Goal: Task Accomplishment & Management: Manage account settings

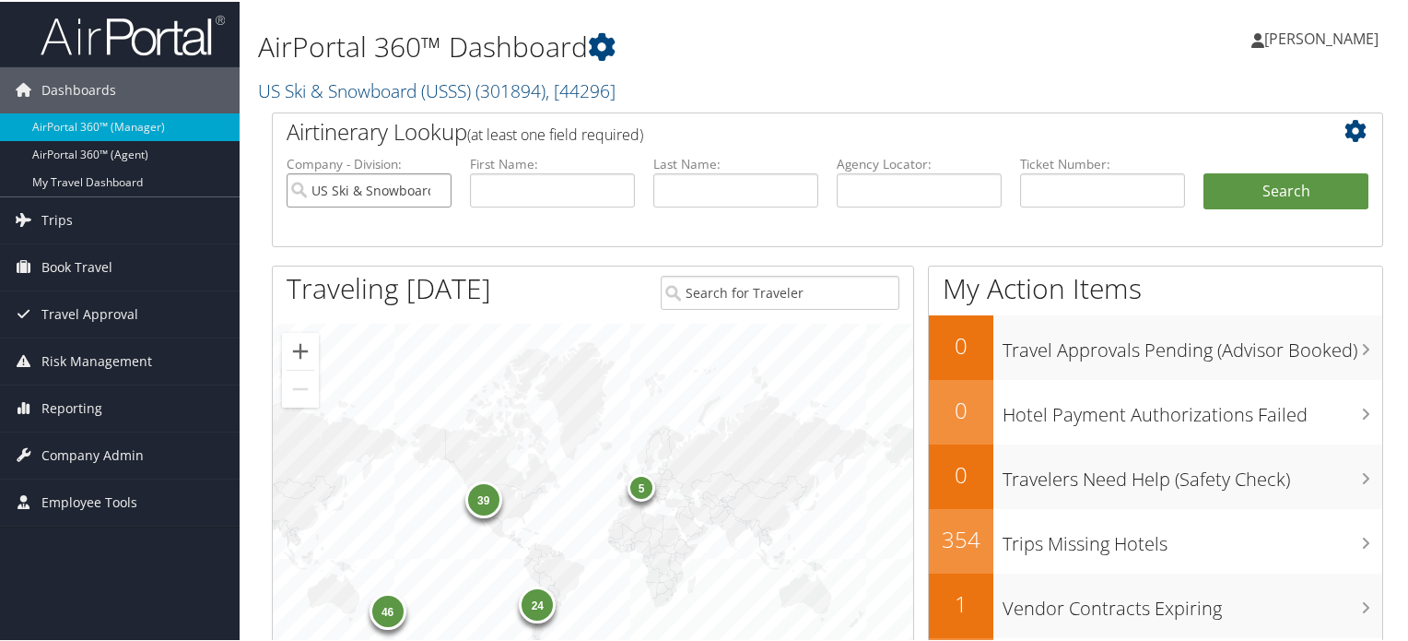
click at [439, 188] on input "US Ski & Snowboard (USSS)" at bounding box center [369, 188] width 165 height 34
click at [976, 178] on input "text" at bounding box center [919, 188] width 165 height 34
paste input "DB92JT"
type input "DB92JT"
click at [1228, 202] on button "Search" at bounding box center [1286, 189] width 165 height 37
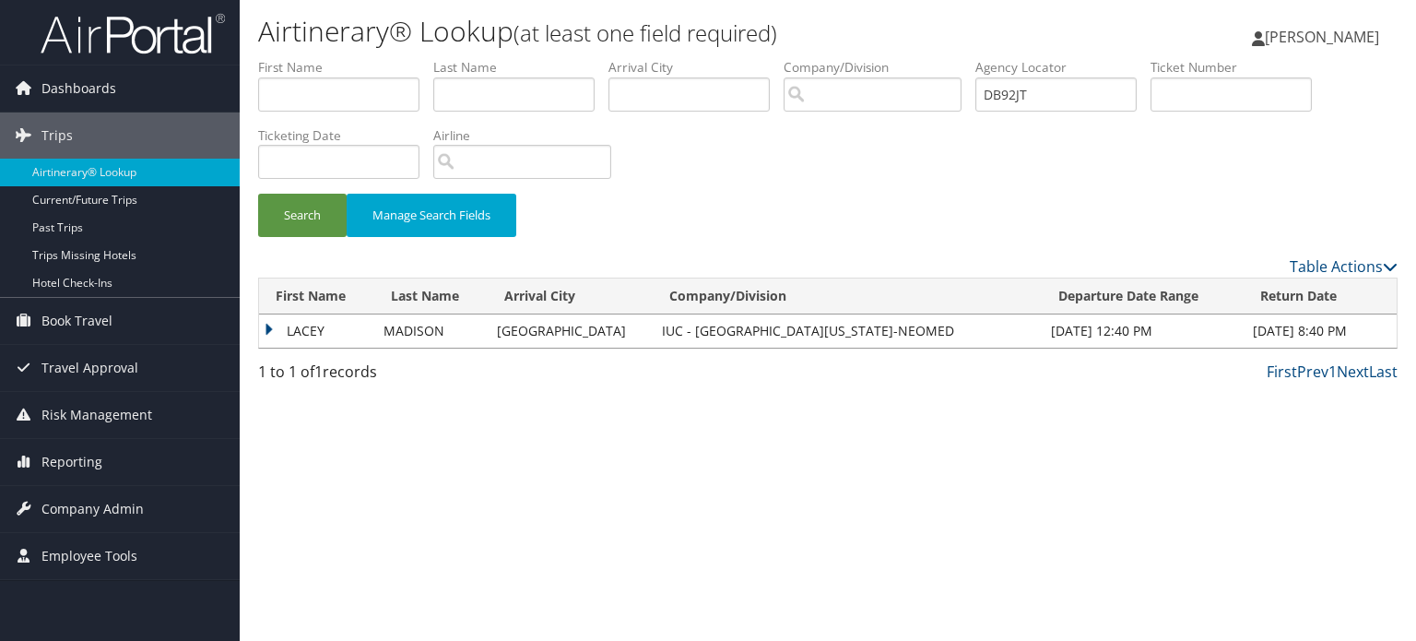
click at [272, 333] on td "LACEY" at bounding box center [316, 330] width 115 height 33
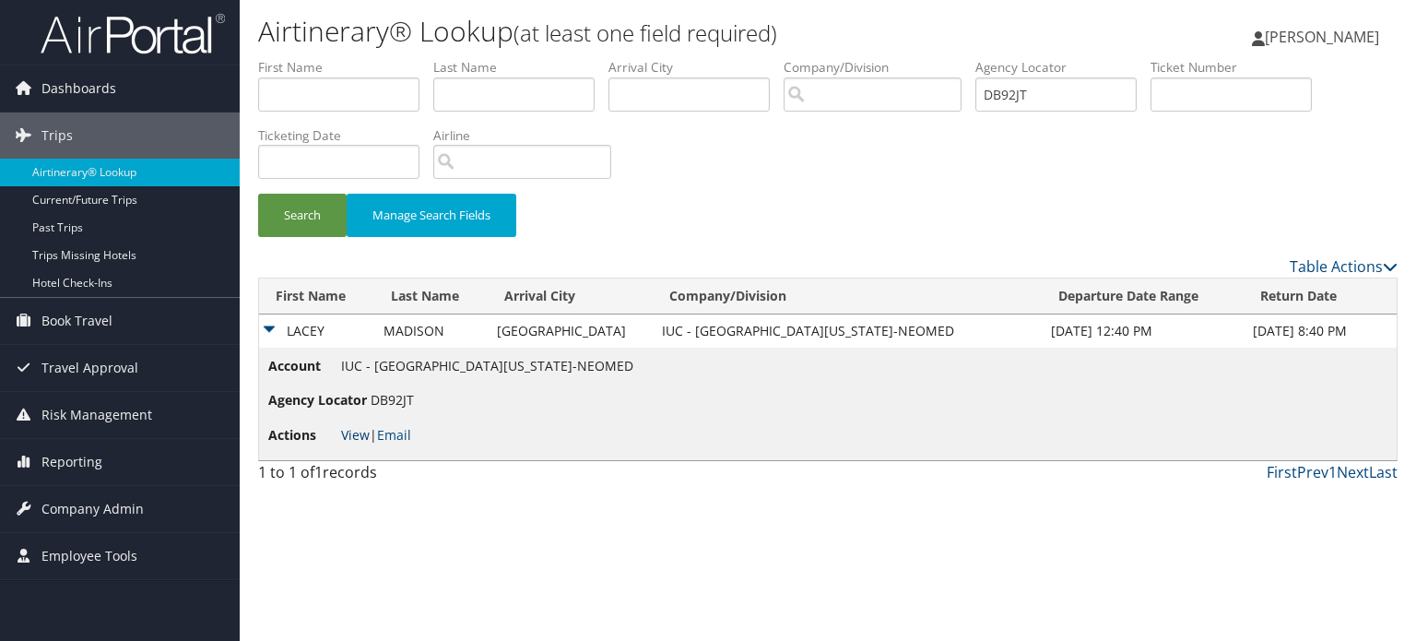
click at [352, 438] on link "View" at bounding box center [355, 435] width 29 height 18
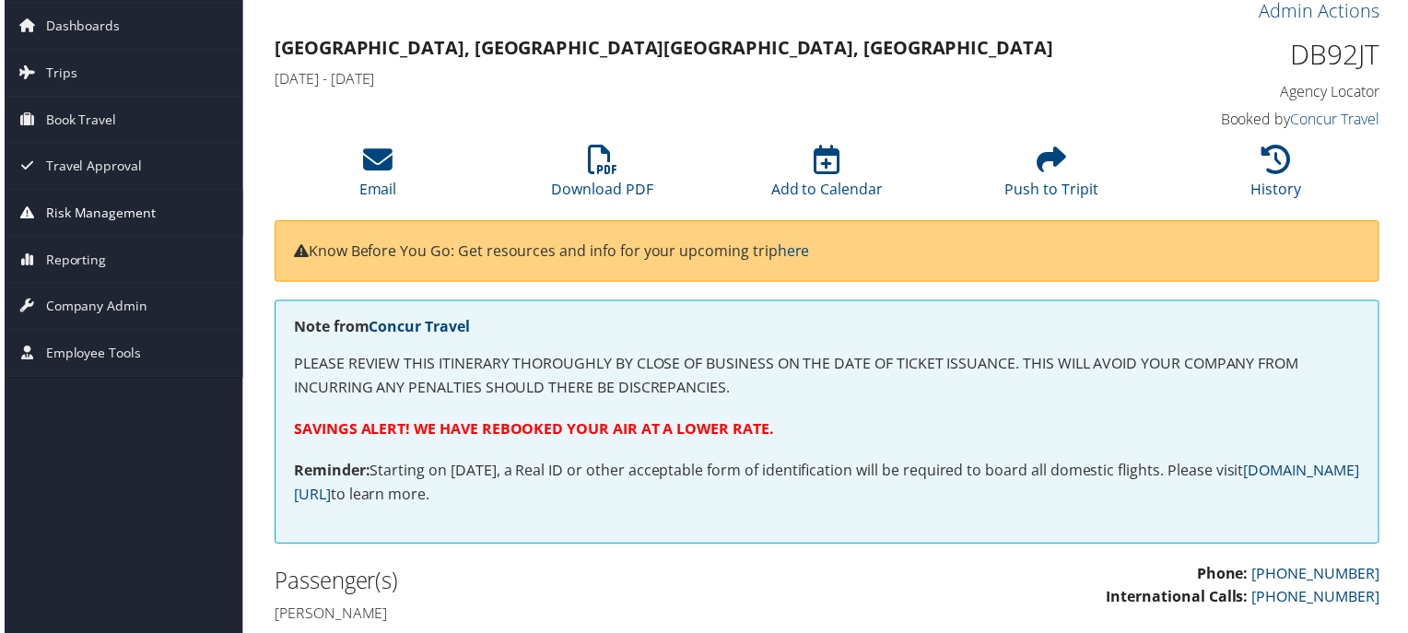
scroll to position [92, 0]
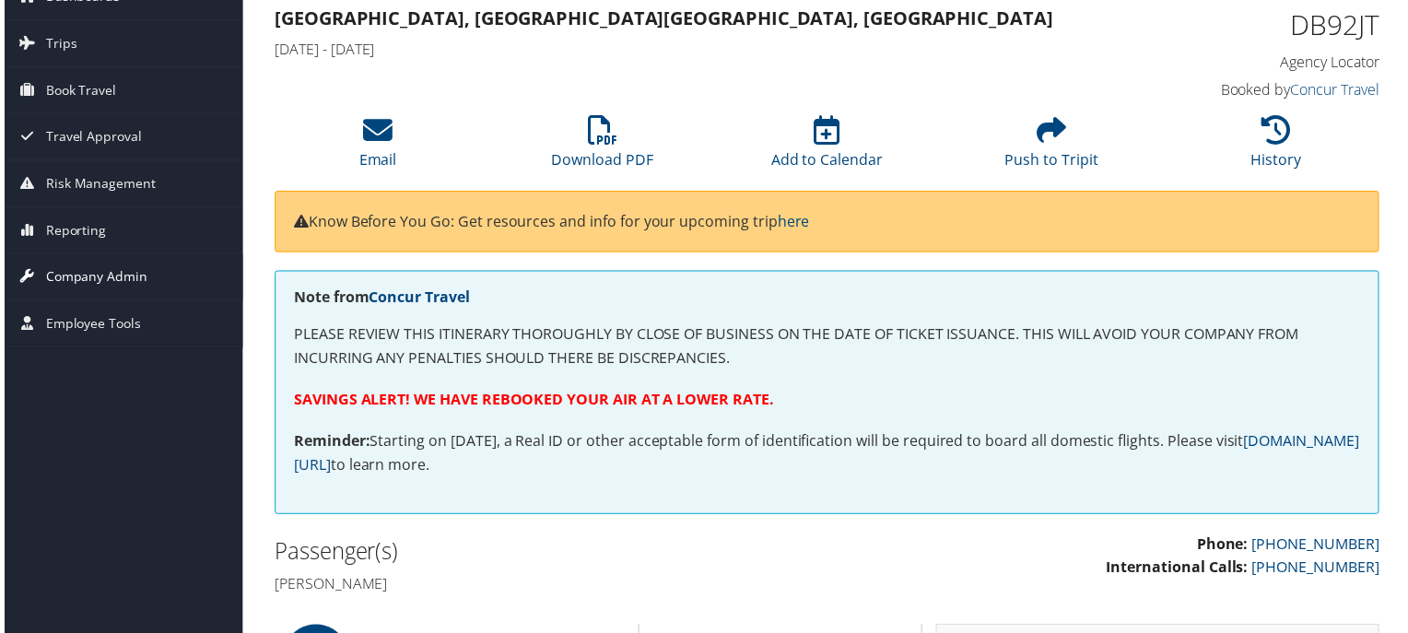
click at [122, 289] on span "Company Admin" at bounding box center [92, 278] width 102 height 46
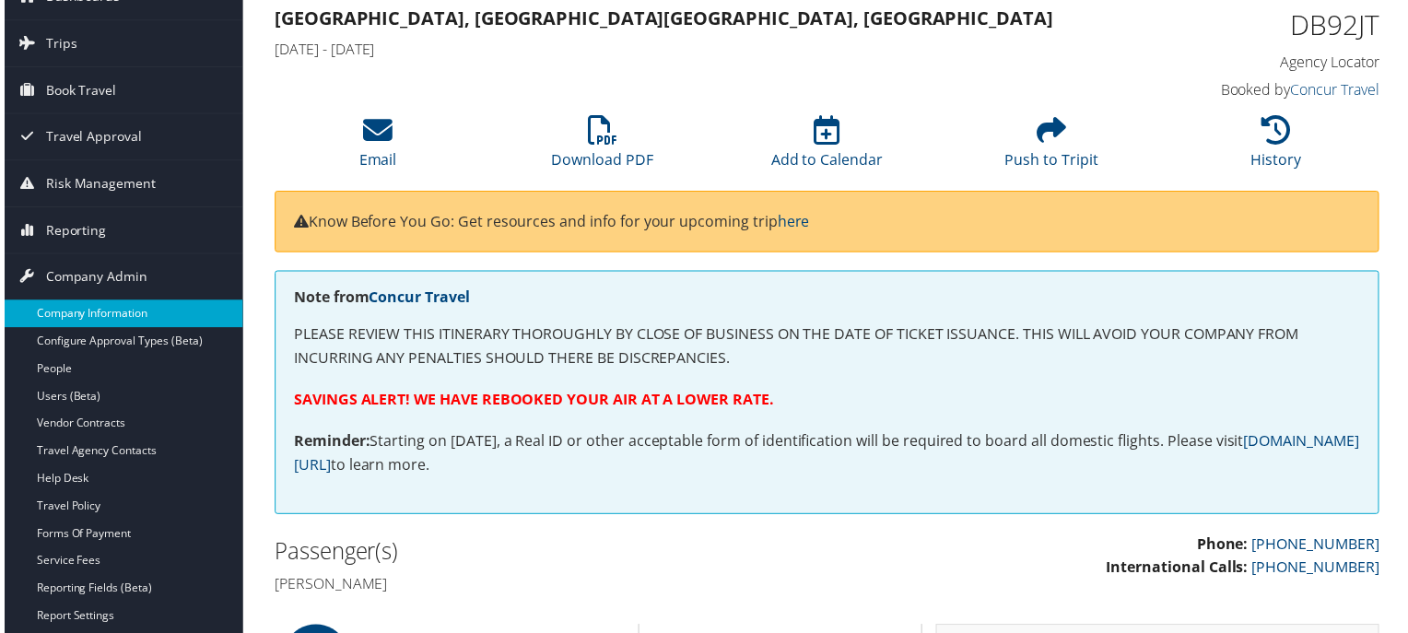
scroll to position [184, 0]
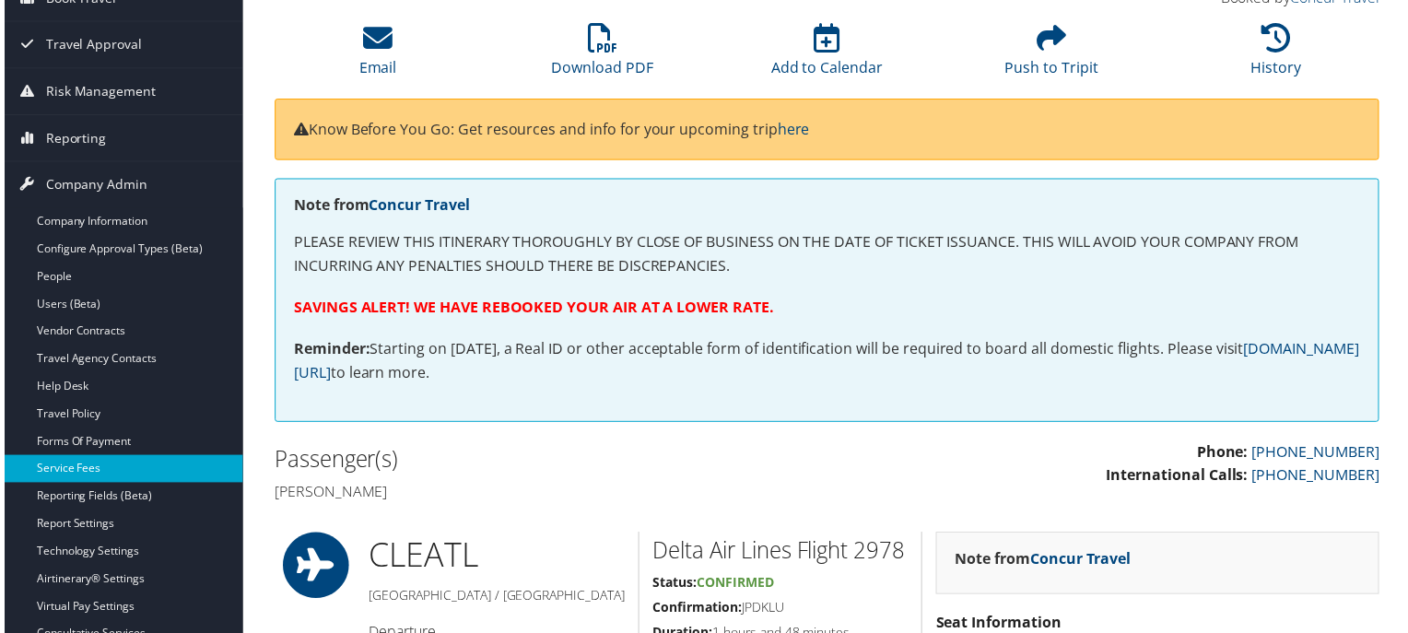
click at [88, 464] on link "Service Fees" at bounding box center [120, 472] width 240 height 28
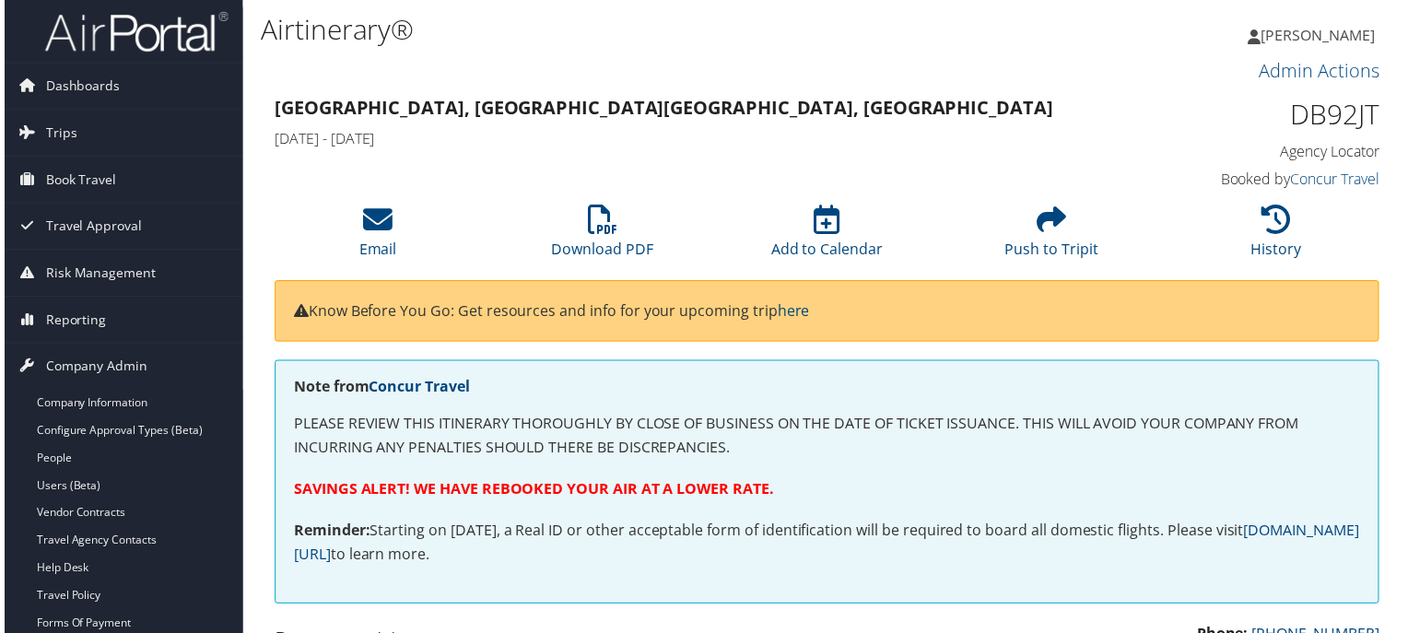
scroll to position [0, 0]
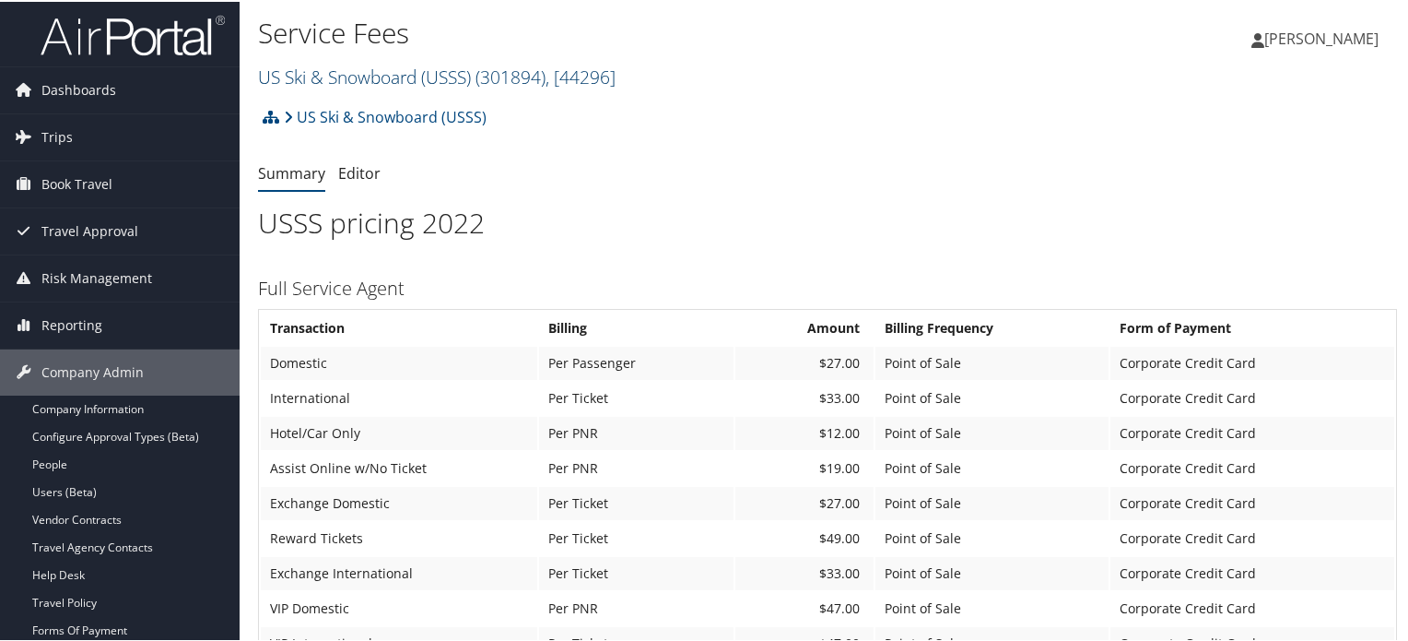
click at [558, 70] on span ", [ 44296 ]" at bounding box center [581, 75] width 70 height 25
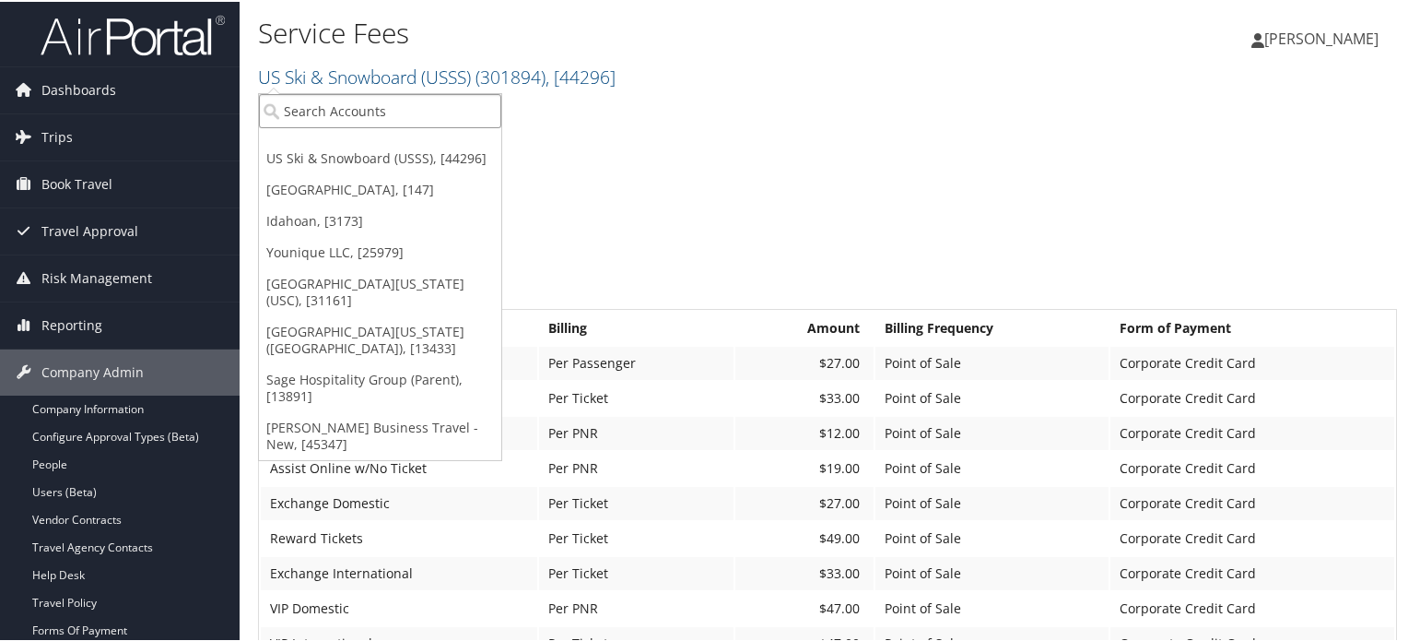
click at [411, 98] on input "search" at bounding box center [380, 109] width 242 height 34
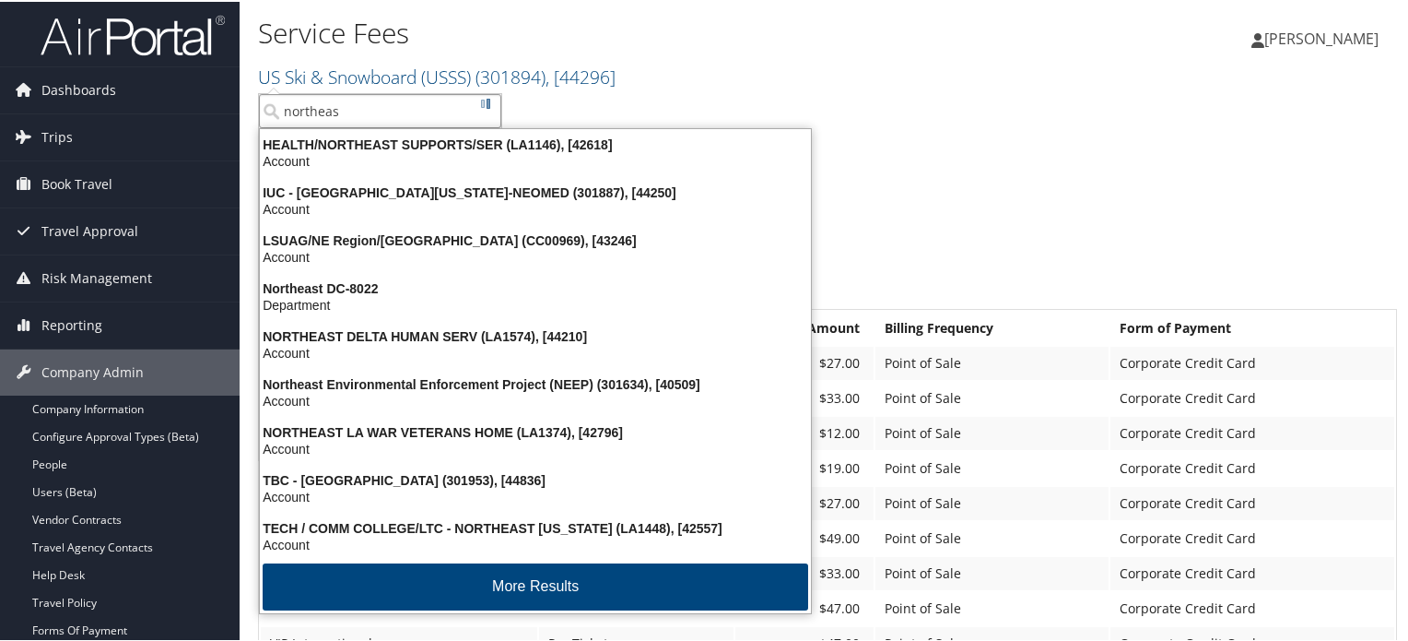
type input "northeast"
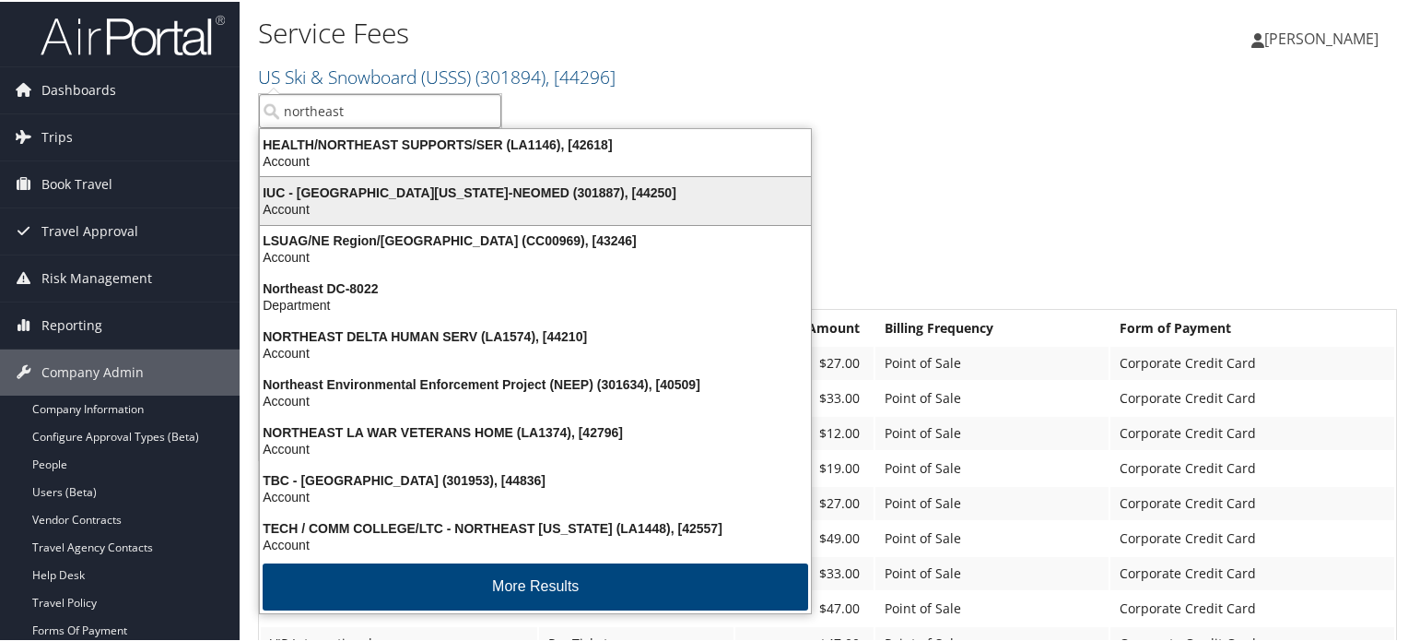
click at [447, 213] on div "Account" at bounding box center [535, 207] width 573 height 17
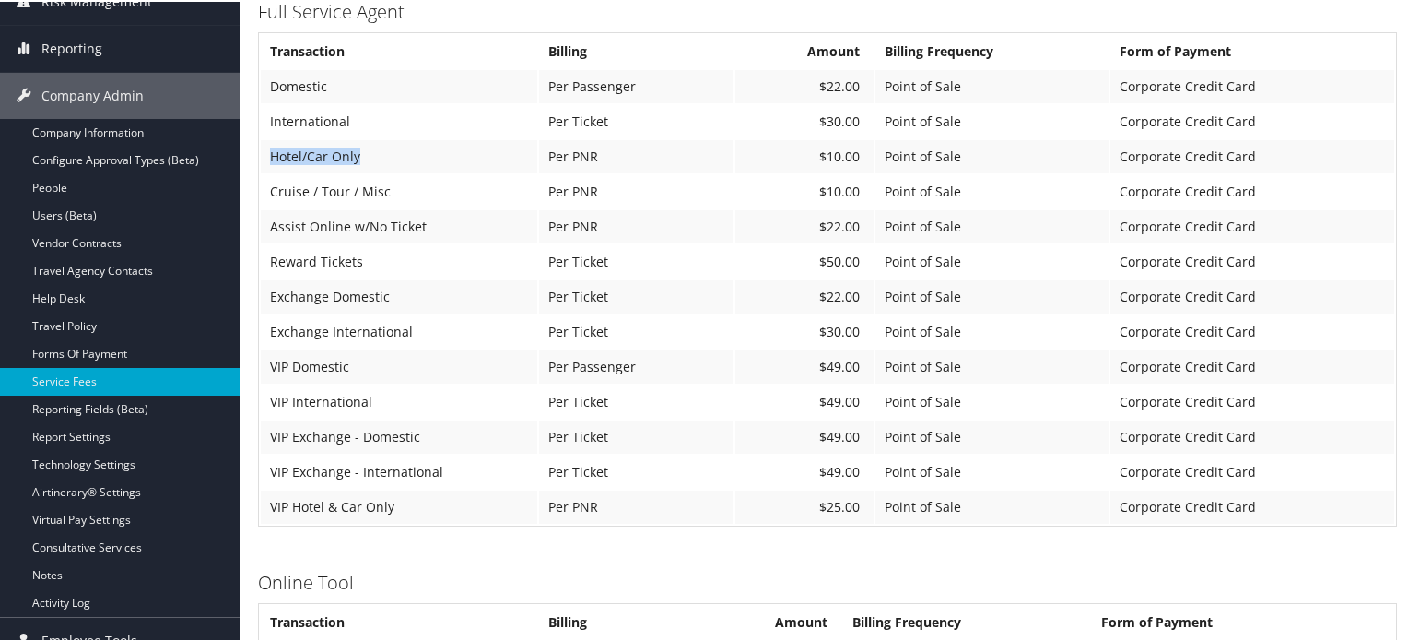
scroll to position [737, 0]
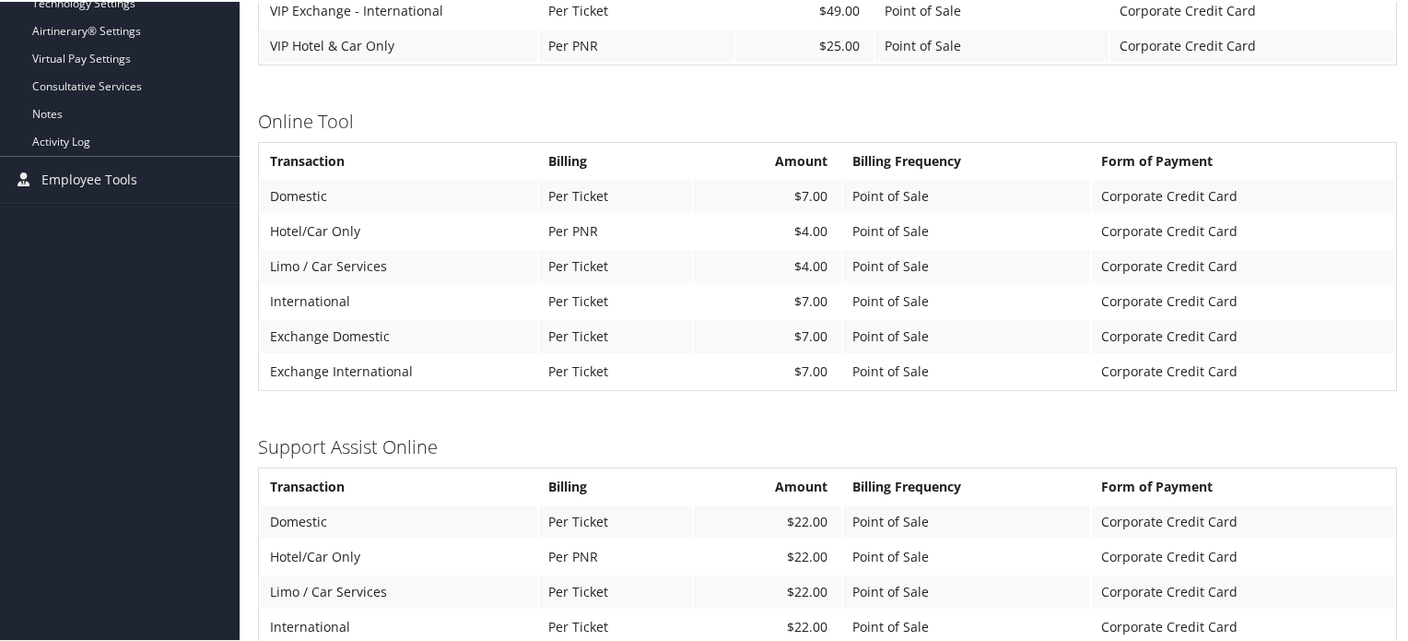
click at [276, 191] on td "Domestic" at bounding box center [399, 194] width 276 height 33
drag, startPoint x: 276, startPoint y: 191, endPoint x: 299, endPoint y: 191, distance: 22.1
click at [299, 191] on td "Domestic" at bounding box center [399, 194] width 276 height 33
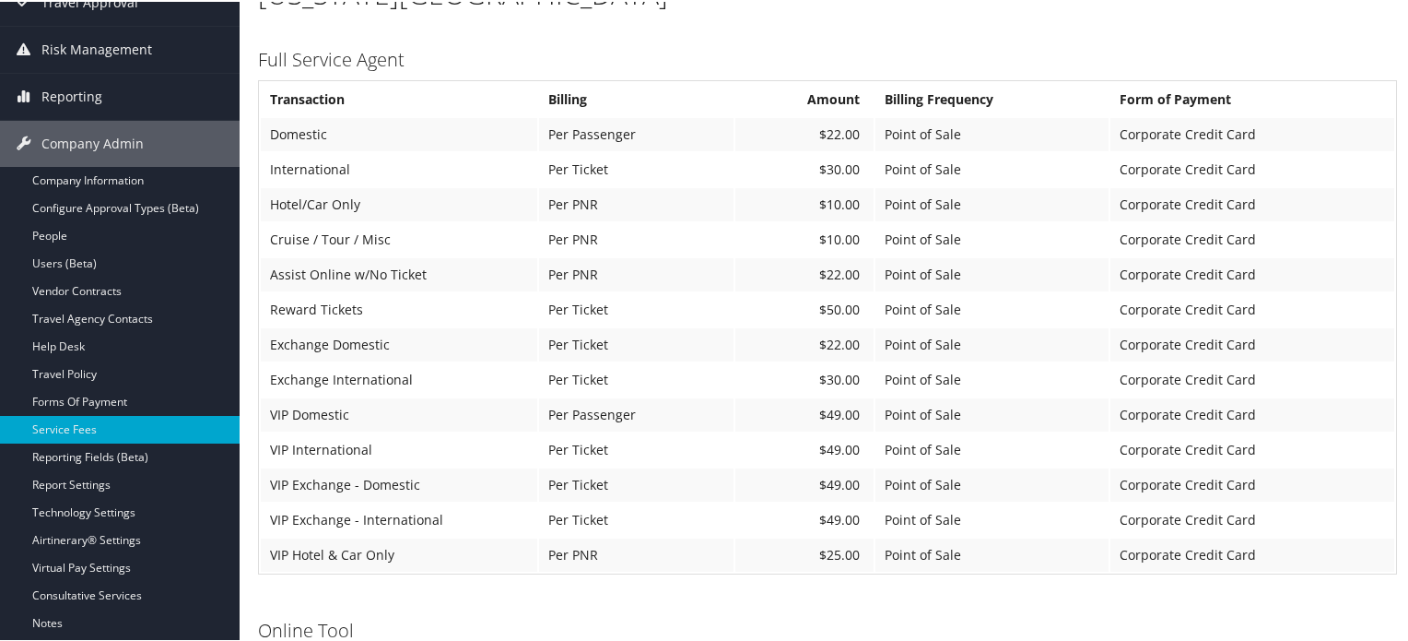
scroll to position [217, 0]
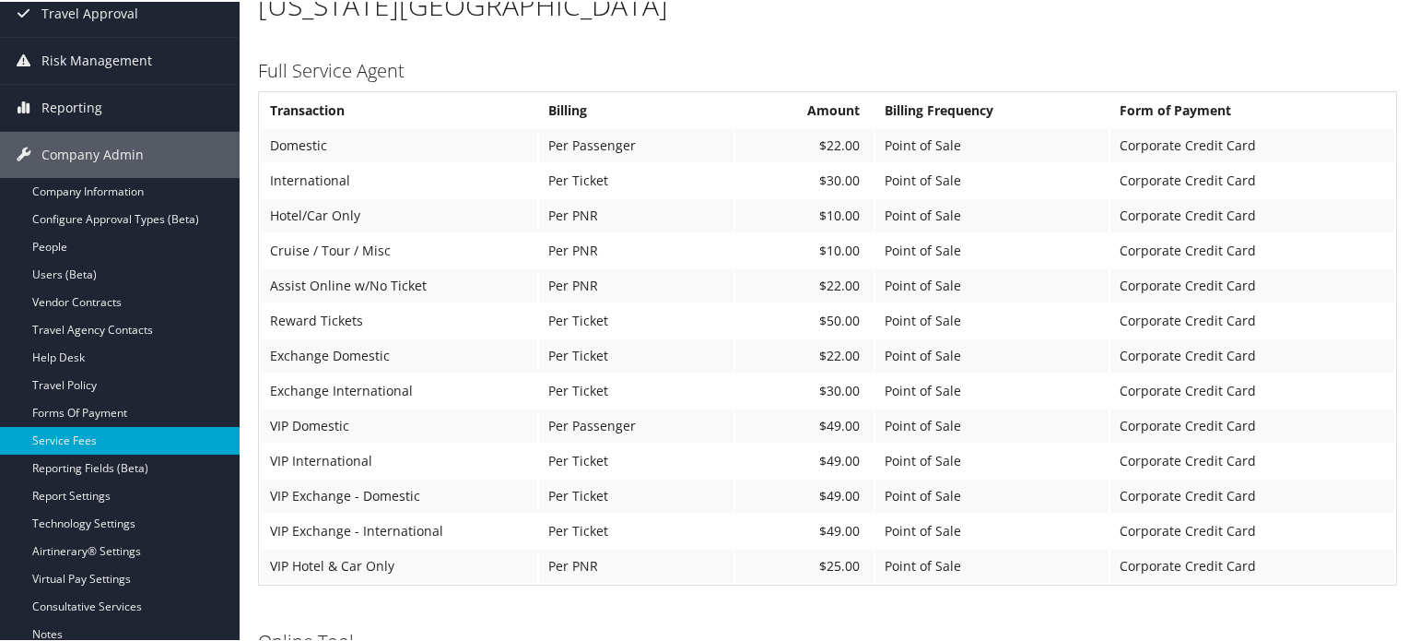
click at [284, 249] on td "Cruise / Tour / Misc" at bounding box center [399, 248] width 276 height 33
drag, startPoint x: 284, startPoint y: 249, endPoint x: 372, endPoint y: 253, distance: 88.6
click at [372, 253] on td "Cruise / Tour / Misc" at bounding box center [399, 248] width 276 height 33
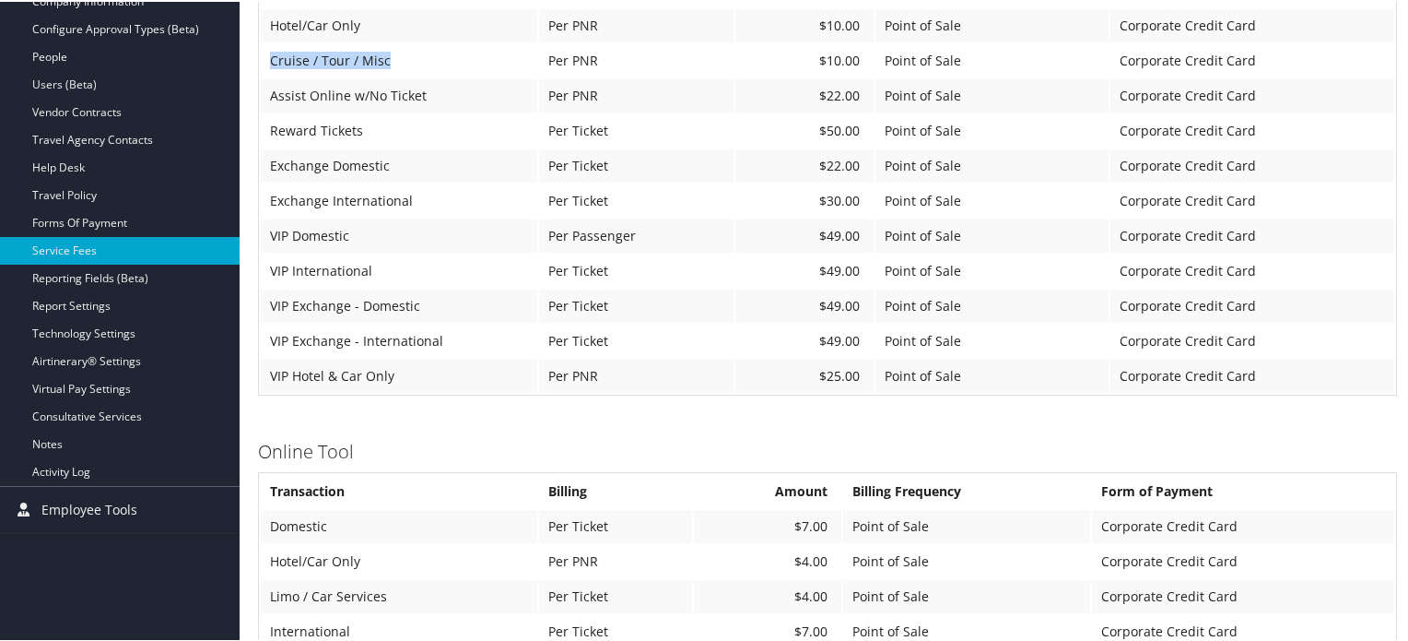
scroll to position [586, 0]
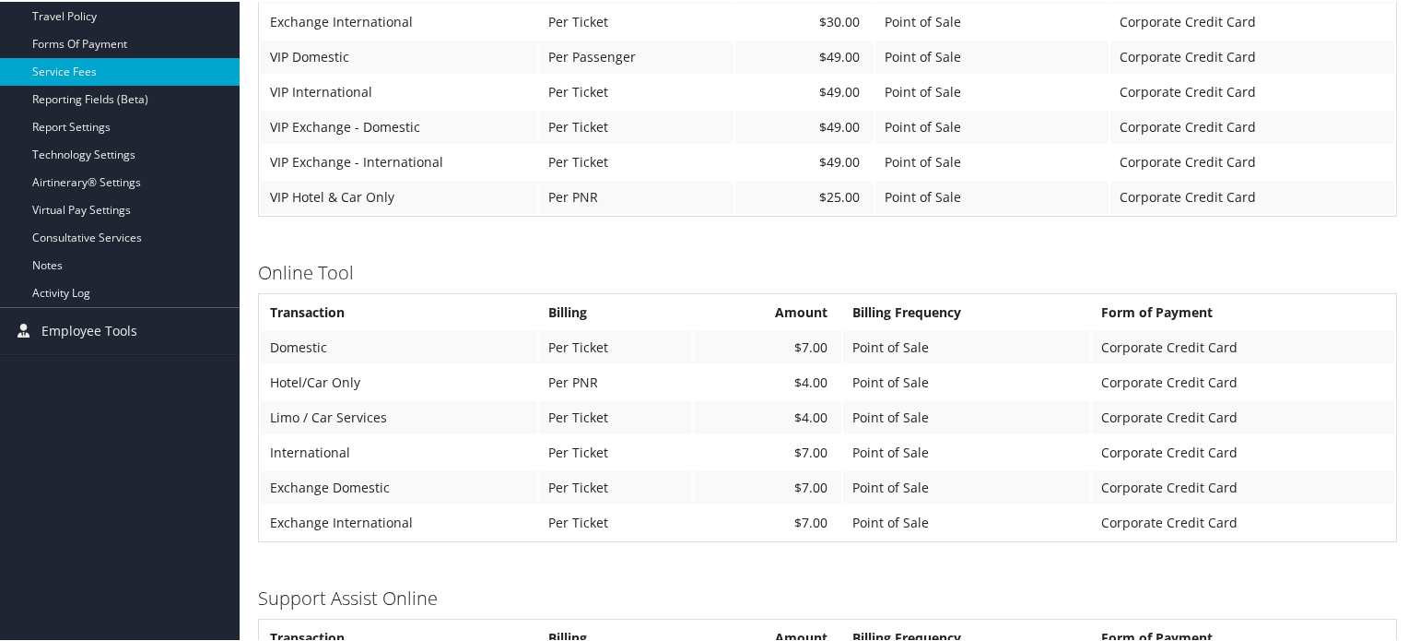
drag, startPoint x: 825, startPoint y: 341, endPoint x: 535, endPoint y: 351, distance: 290.5
click at [535, 351] on tr "Domestic Per Ticket $7.00 Point of Sale Corporate Credit Card" at bounding box center [828, 345] width 1134 height 33
click at [650, 336] on td "Per Ticket" at bounding box center [615, 345] width 153 height 33
click at [295, 341] on td "Domestic" at bounding box center [399, 345] width 276 height 33
drag, startPoint x: 295, startPoint y: 341, endPoint x: 1231, endPoint y: 331, distance: 936.4
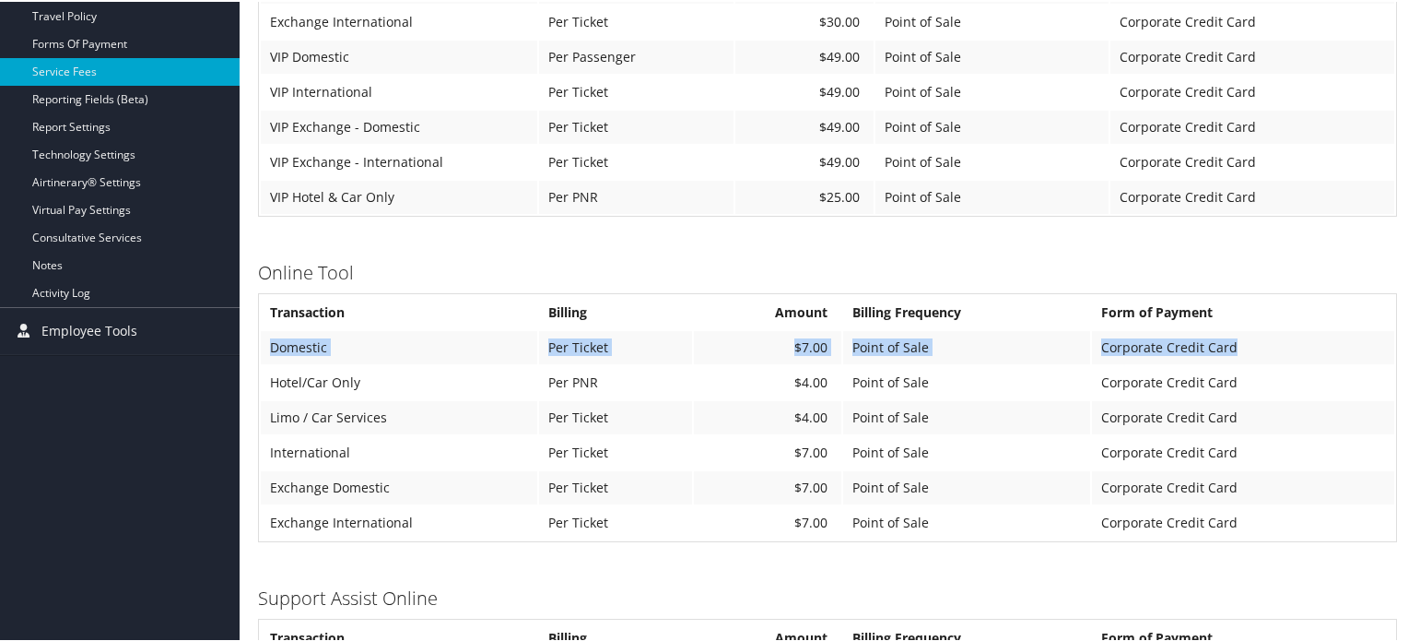
click at [1231, 331] on tr "Domestic Per Ticket $7.00 Point of Sale Corporate Credit Card" at bounding box center [828, 345] width 1134 height 33
click at [1156, 240] on div "IUC - Northeast Ohio Medical University-NEOMED Account Structure IUC - Northeas…" at bounding box center [827, 351] width 1139 height 1680
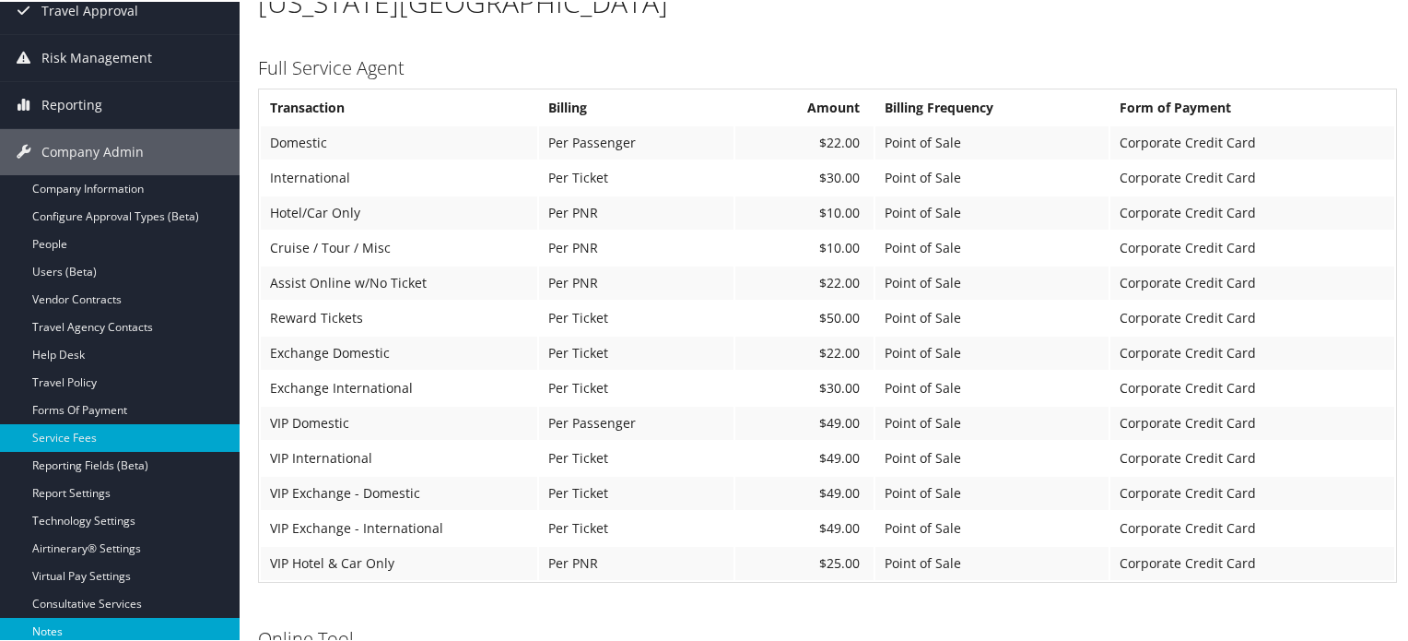
scroll to position [217, 0]
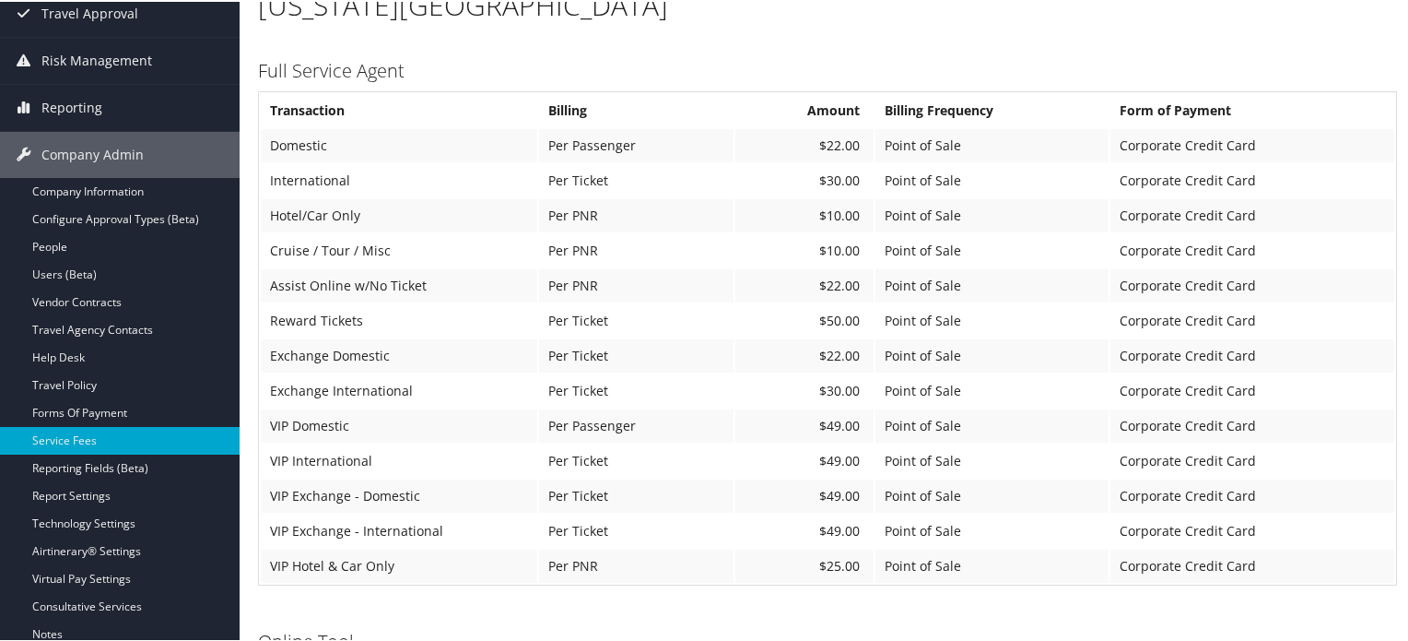
click at [827, 425] on td "$49.00" at bounding box center [804, 423] width 138 height 33
click at [895, 416] on td "Point of Sale" at bounding box center [992, 423] width 233 height 33
drag, startPoint x: 895, startPoint y: 416, endPoint x: 939, endPoint y: 416, distance: 44.2
click at [939, 416] on td "Point of Sale" at bounding box center [992, 423] width 233 height 33
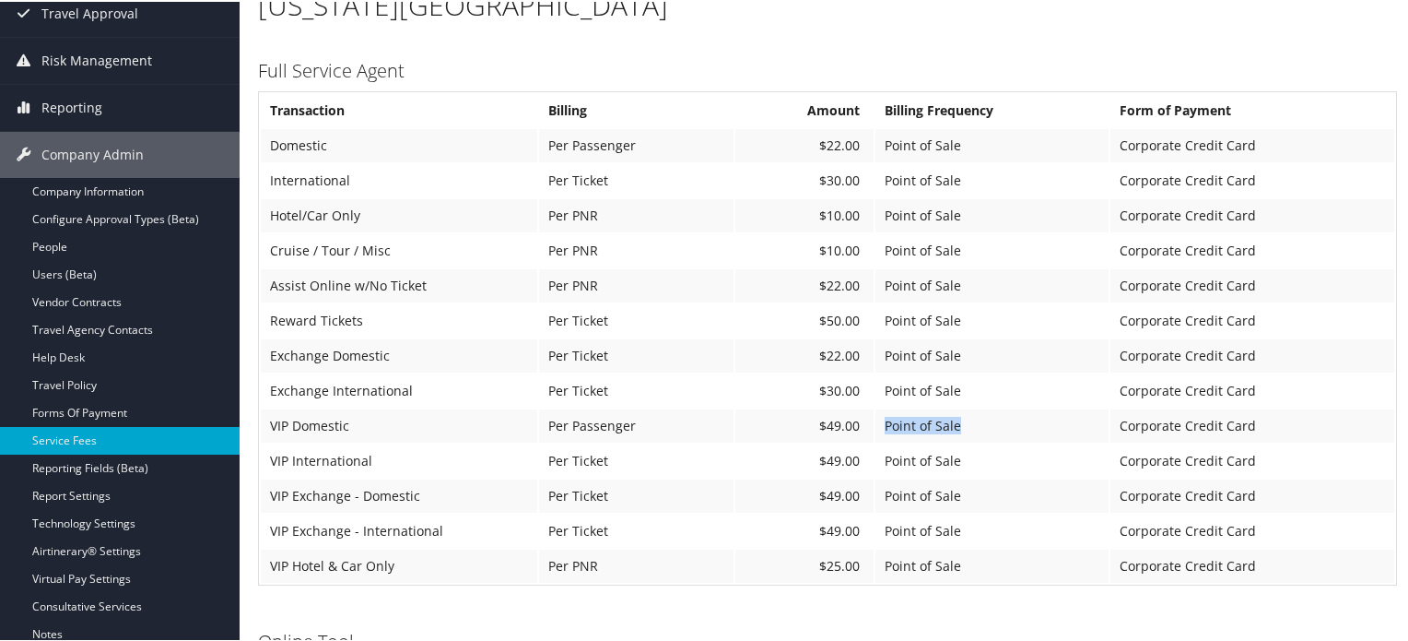
click at [1021, 416] on td "Point of Sale" at bounding box center [992, 423] width 233 height 33
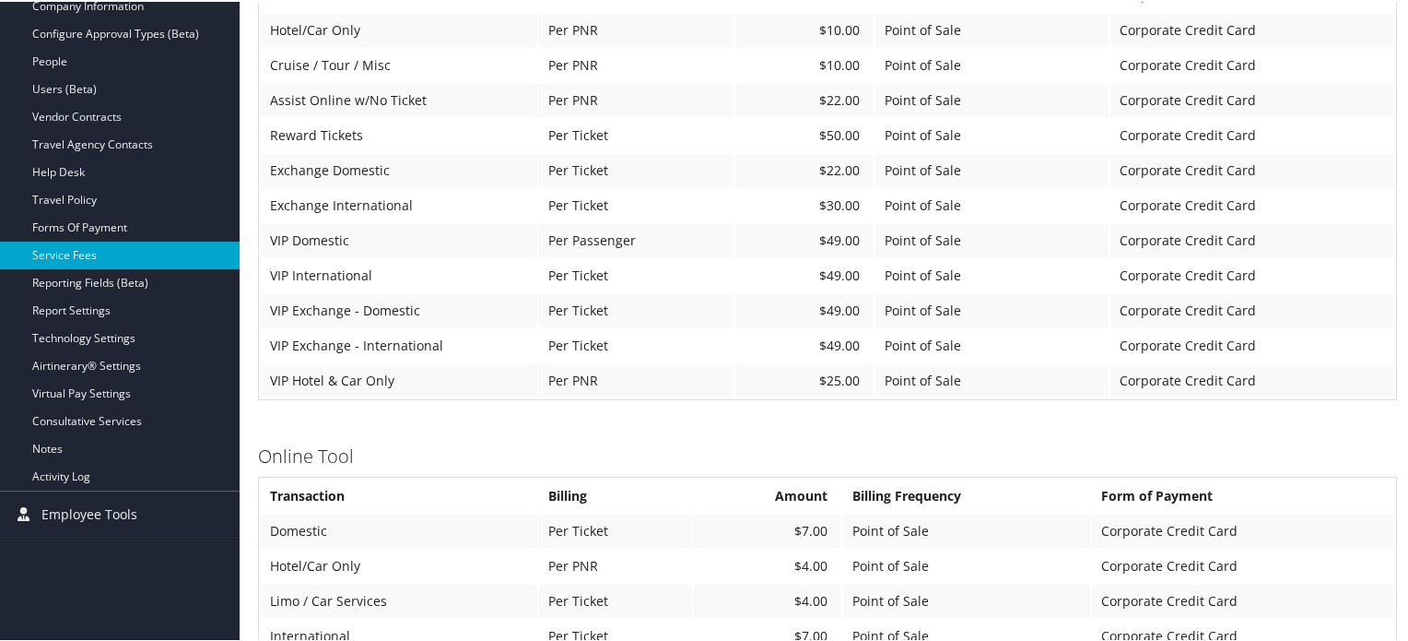
scroll to position [402, 0]
